Goal: Task Accomplishment & Management: Use online tool/utility

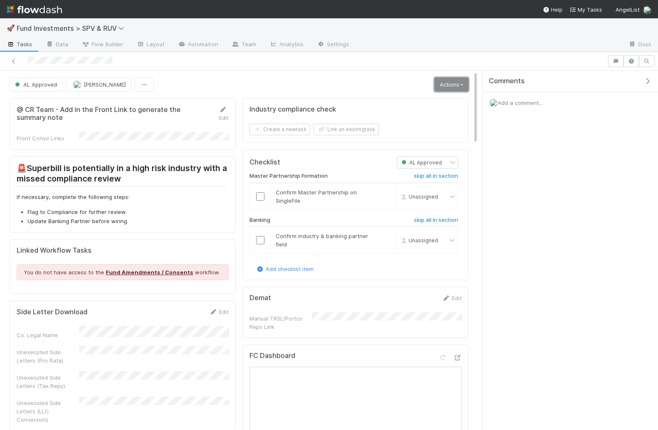
click at [445, 82] on link "Actions" at bounding box center [451, 84] width 34 height 14
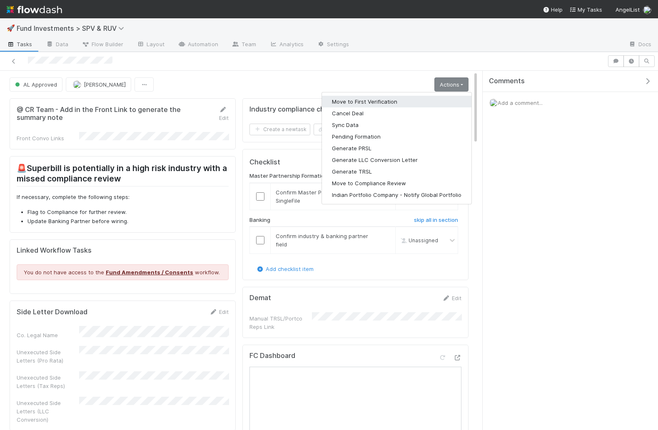
click at [375, 97] on button "Move to First Verification" at bounding box center [396, 102] width 149 height 12
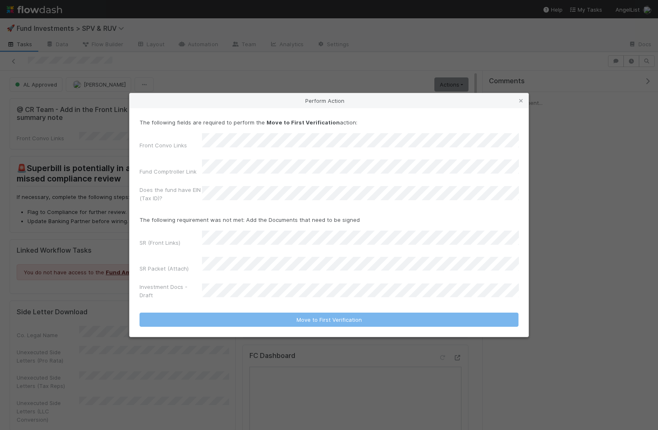
click at [255, 163] on div "Front Convo Links Fund Comptroller Link Does the fund have EIN (Tax ID)?" at bounding box center [328, 169] width 379 height 72
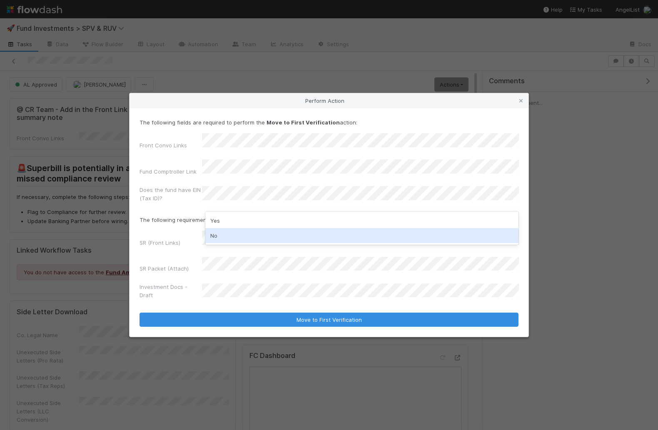
click at [233, 235] on div "No" at bounding box center [362, 235] width 314 height 15
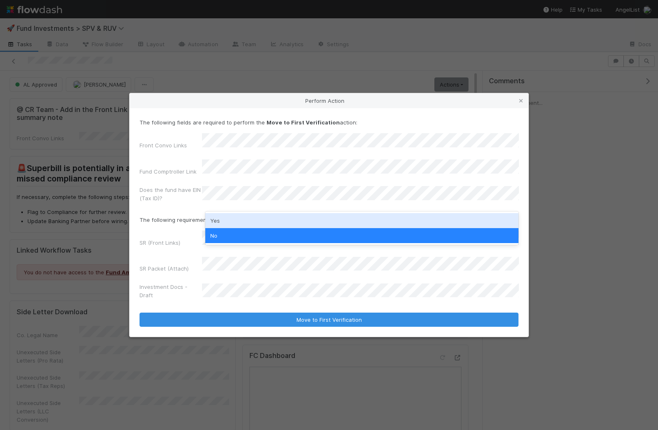
click at [219, 214] on div "Yes" at bounding box center [362, 220] width 314 height 15
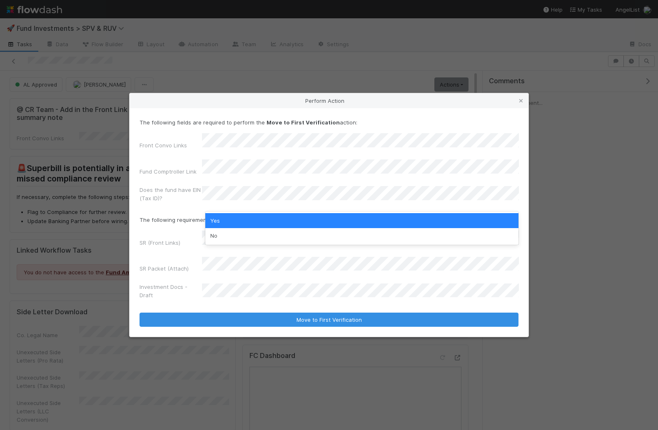
click at [255, 216] on div "Yes" at bounding box center [362, 220] width 314 height 15
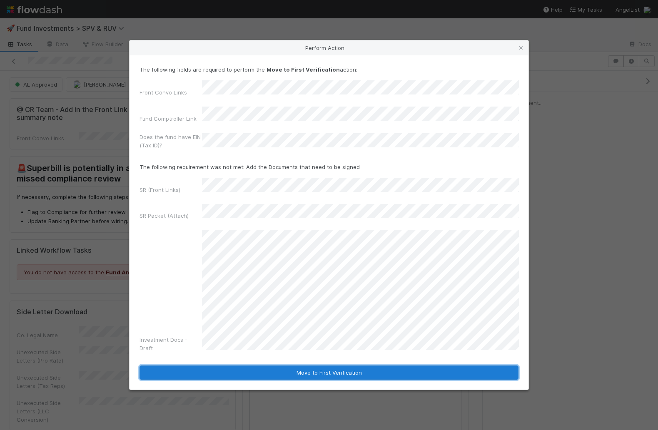
click at [290, 366] on button "Move to First Verification" at bounding box center [328, 373] width 379 height 14
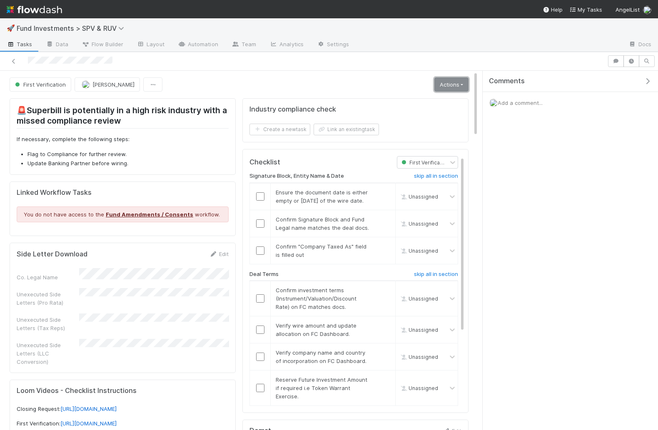
click at [453, 81] on link "Actions" at bounding box center [451, 84] width 34 height 14
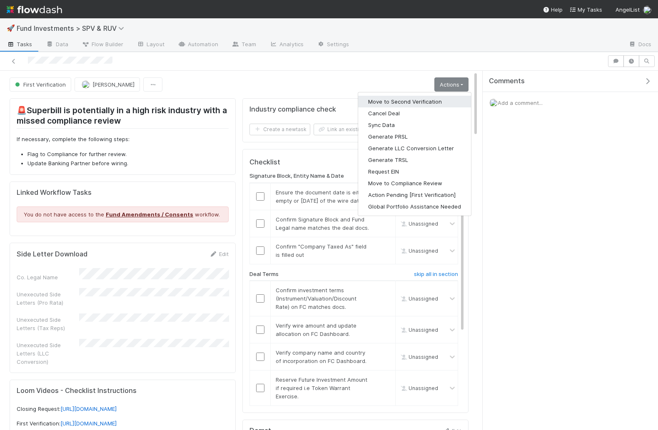
click at [415, 102] on button "Move to Second Verification" at bounding box center [414, 102] width 113 height 12
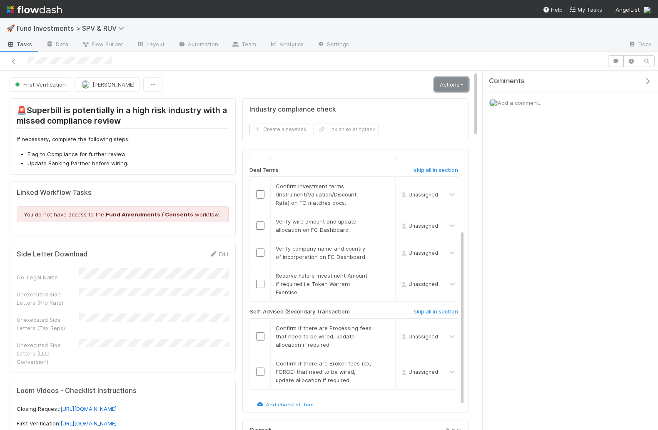
click at [439, 85] on link "Actions" at bounding box center [451, 84] width 34 height 14
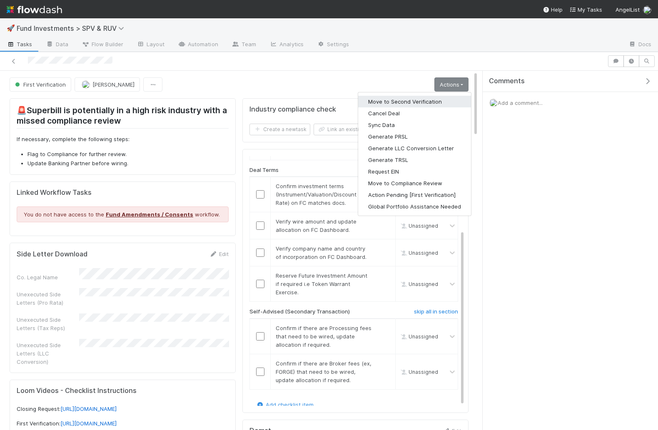
click at [392, 98] on button "Move to Second Verification" at bounding box center [414, 102] width 113 height 12
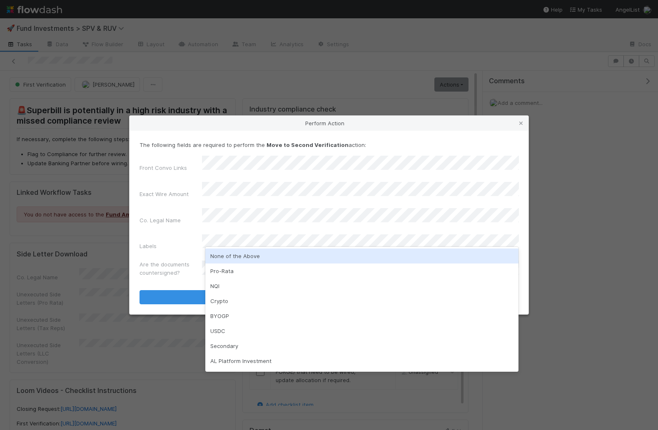
click at [241, 253] on div "None of the Above" at bounding box center [362, 256] width 314 height 15
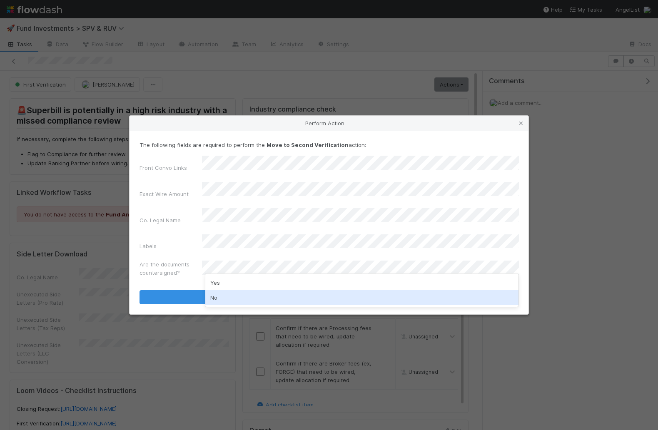
click at [234, 294] on div "No" at bounding box center [362, 297] width 314 height 15
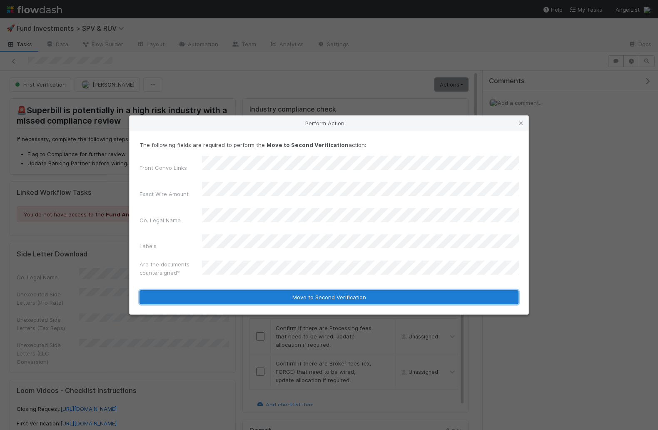
click at [250, 290] on button "Move to Second Verification" at bounding box center [328, 297] width 379 height 14
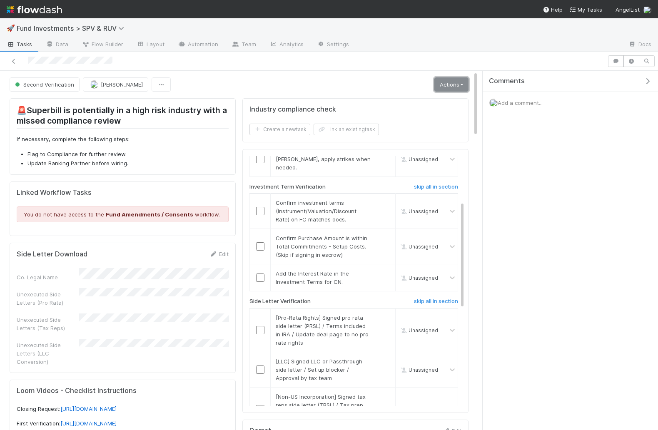
click at [439, 81] on link "Actions" at bounding box center [451, 84] width 34 height 14
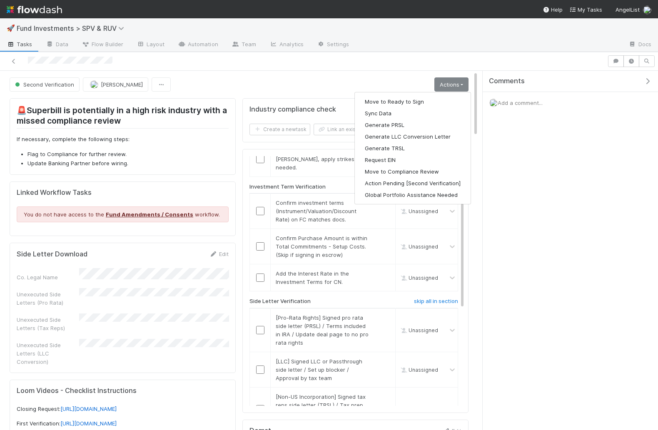
click at [301, 82] on div "Second Verification [PERSON_NAME] Actions Move to Ready to Sign Sync Data Gener…" at bounding box center [239, 84] width 459 height 14
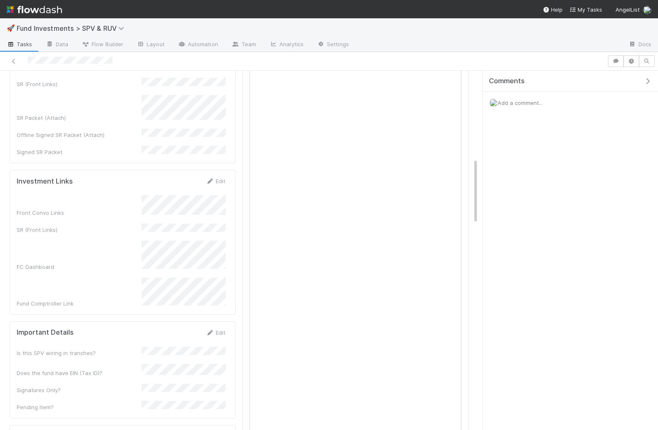
scroll to position [617, 0]
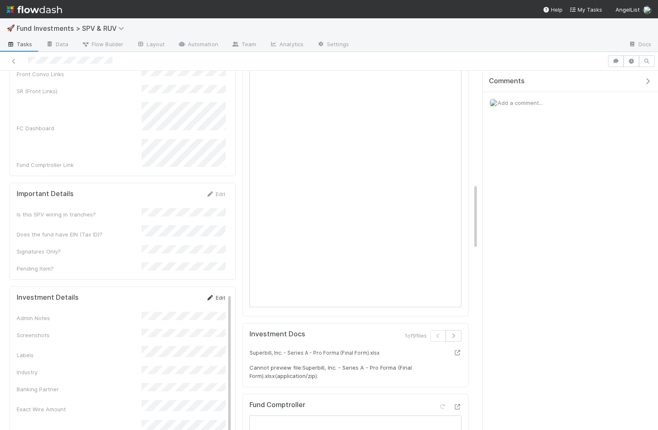
click at [215, 294] on link "Edit" at bounding box center [216, 297] width 20 height 7
click at [188, 294] on button "Save" at bounding box center [181, 301] width 24 height 14
click at [210, 295] on icon at bounding box center [210, 297] width 8 height 5
click at [184, 294] on button "Save" at bounding box center [181, 301] width 24 height 14
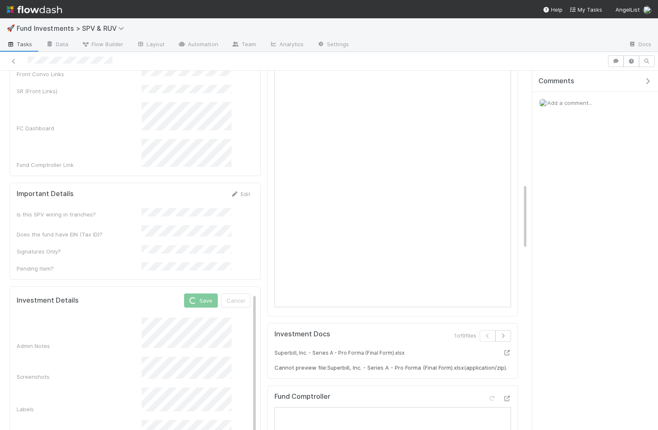
scroll to position [261, 0]
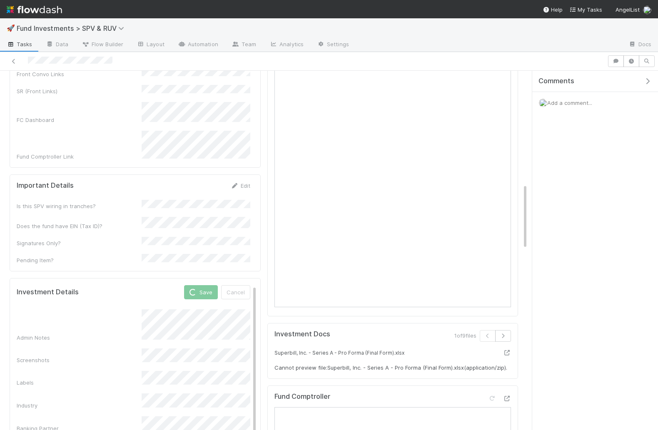
drag, startPoint x: 481, startPoint y: 184, endPoint x: 528, endPoint y: 184, distance: 46.6
click at [528, 184] on div "Comments Add a comment..." at bounding box center [593, 251] width 130 height 360
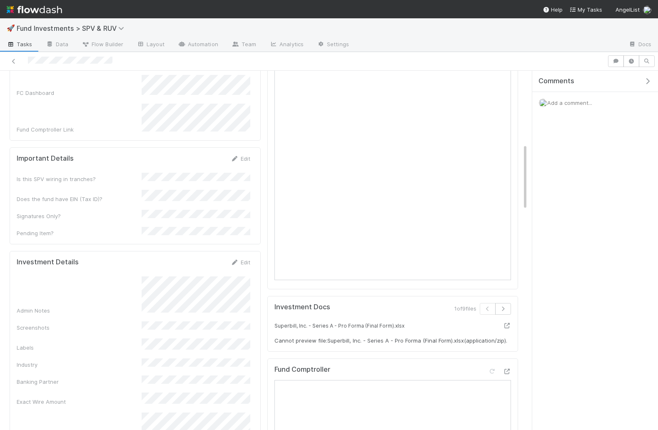
scroll to position [692, 0]
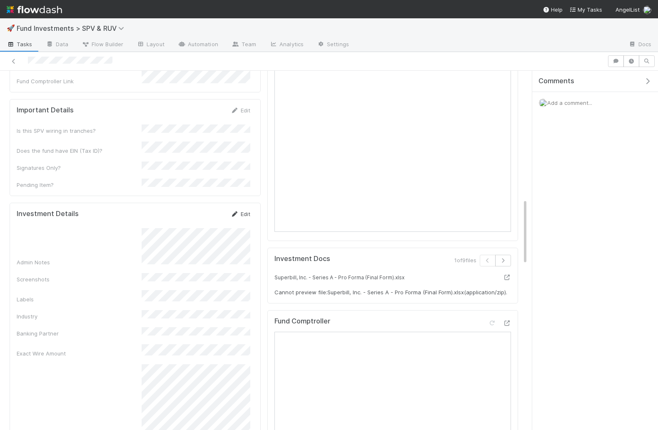
click at [243, 211] on link "Edit" at bounding box center [241, 214] width 20 height 7
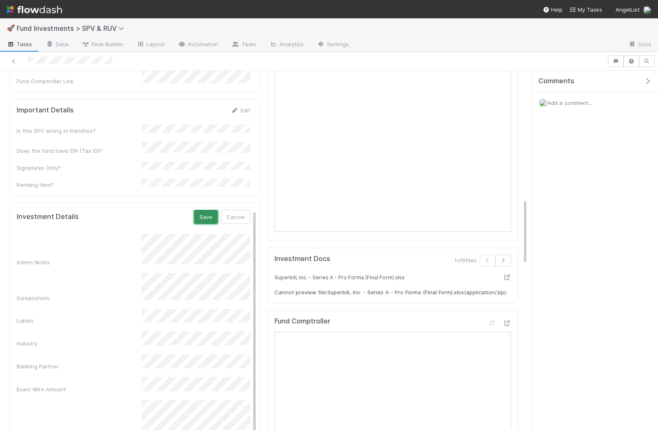
click at [206, 210] on button "Save" at bounding box center [206, 217] width 24 height 14
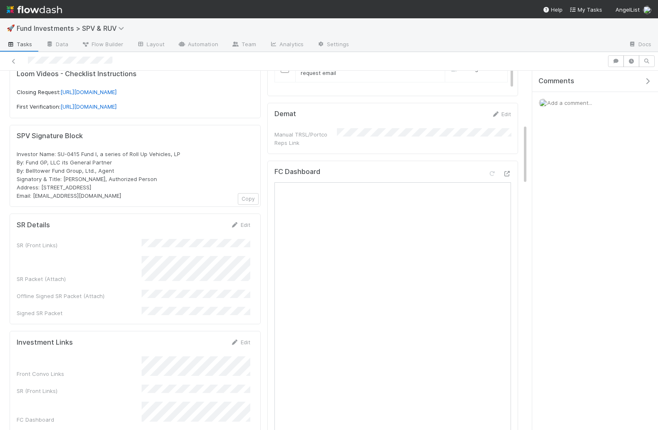
scroll to position [323, 0]
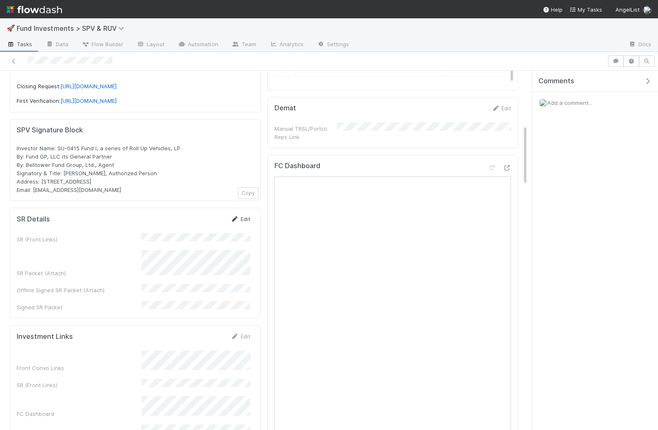
click at [238, 217] on icon at bounding box center [235, 219] width 8 height 5
click at [192, 241] on div "SR (Front Links) SR Packet (Attach) Offline Signed SR Packet (Attach) Signed SR…" at bounding box center [134, 289] width 234 height 100
click at [206, 215] on button "Save" at bounding box center [206, 222] width 24 height 14
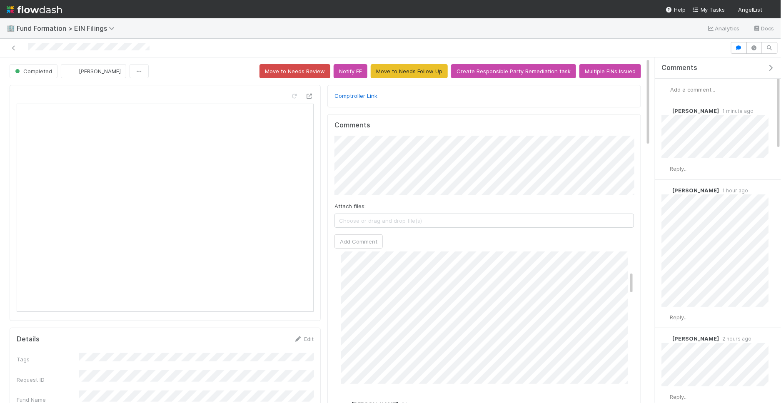
scroll to position [187, 0]
